Goal: Task Accomplishment & Management: Manage account settings

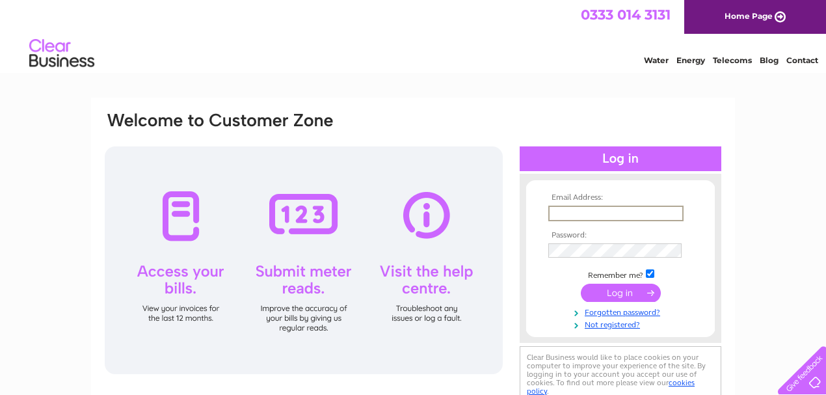
click at [589, 219] on input "text" at bounding box center [615, 214] width 135 height 16
type input "marisa@fleminghomes.co.uk"
click at [581, 284] on input "submit" at bounding box center [621, 293] width 80 height 18
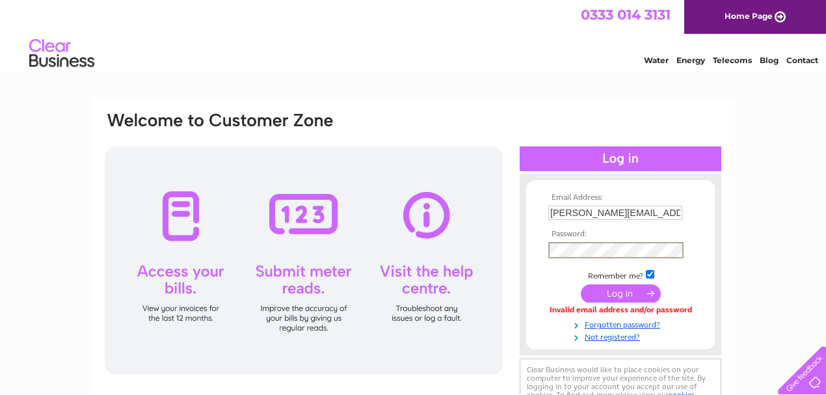
click at [581, 284] on input "submit" at bounding box center [621, 293] width 80 height 18
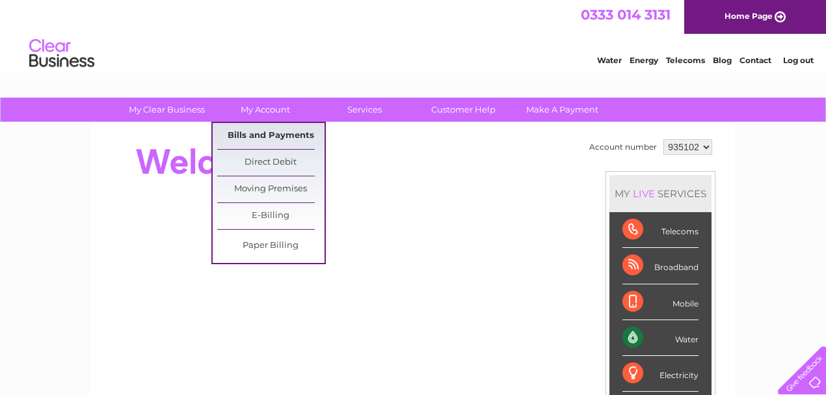
click at [272, 142] on link "Bills and Payments" at bounding box center [270, 136] width 107 height 26
click at [264, 134] on link "Bills and Payments" at bounding box center [270, 136] width 107 height 26
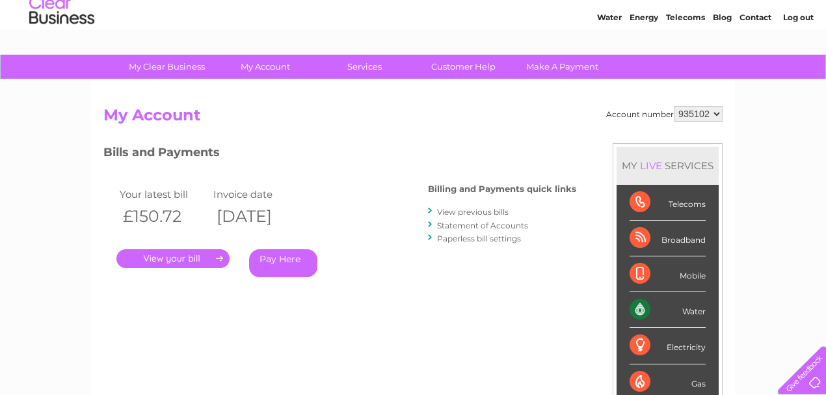
click at [194, 260] on link "." at bounding box center [172, 258] width 113 height 19
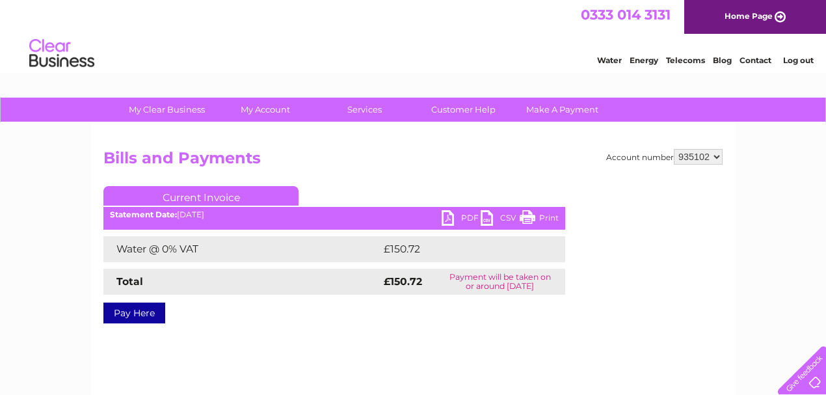
click at [465, 218] on link "PDF" at bounding box center [461, 219] width 39 height 19
click at [807, 60] on link "Log out" at bounding box center [798, 60] width 31 height 10
